Goal: Task Accomplishment & Management: Manage account settings

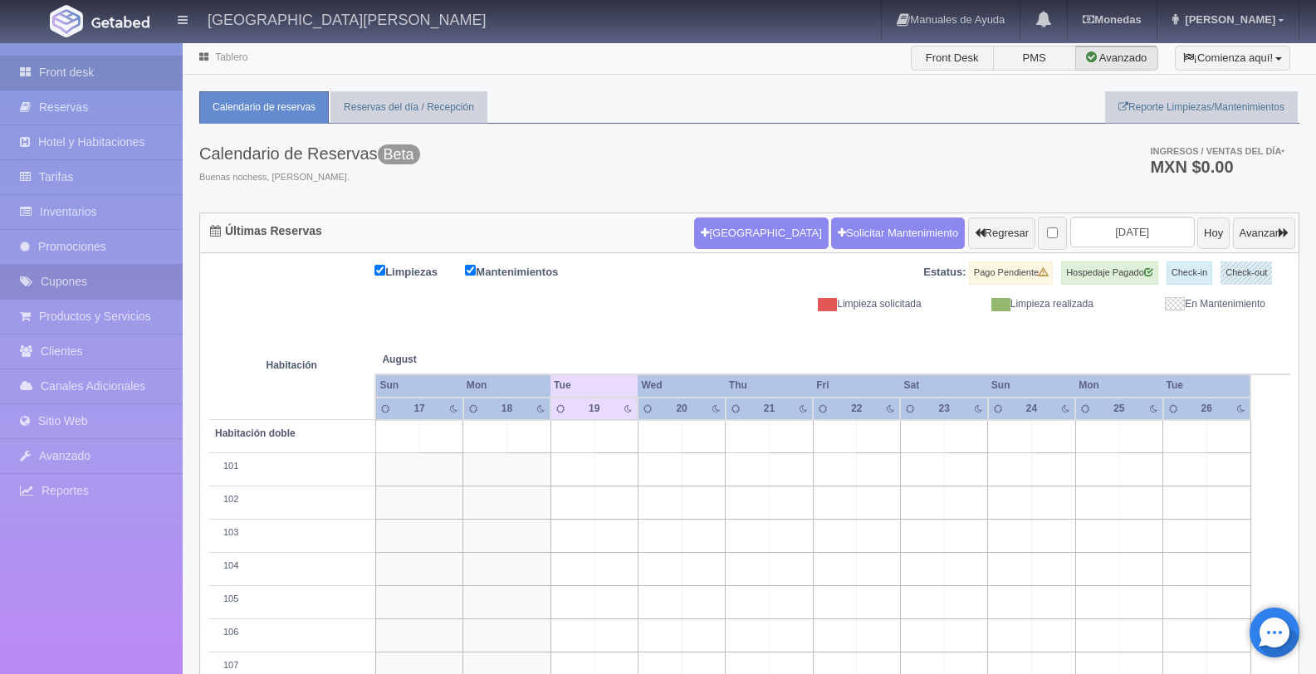
click at [85, 283] on link "Cupones" at bounding box center [91, 282] width 183 height 34
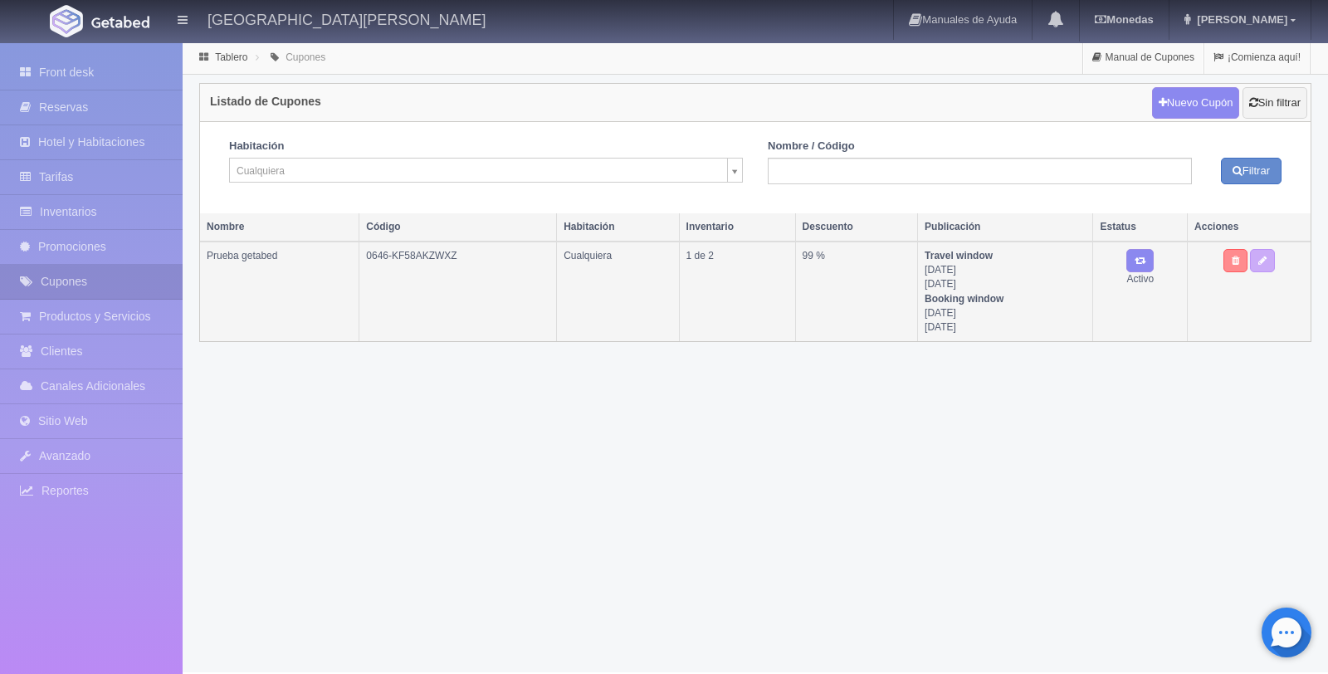
click at [1231, 268] on link at bounding box center [1235, 260] width 24 height 23
